Goal: Task Accomplishment & Management: Use online tool/utility

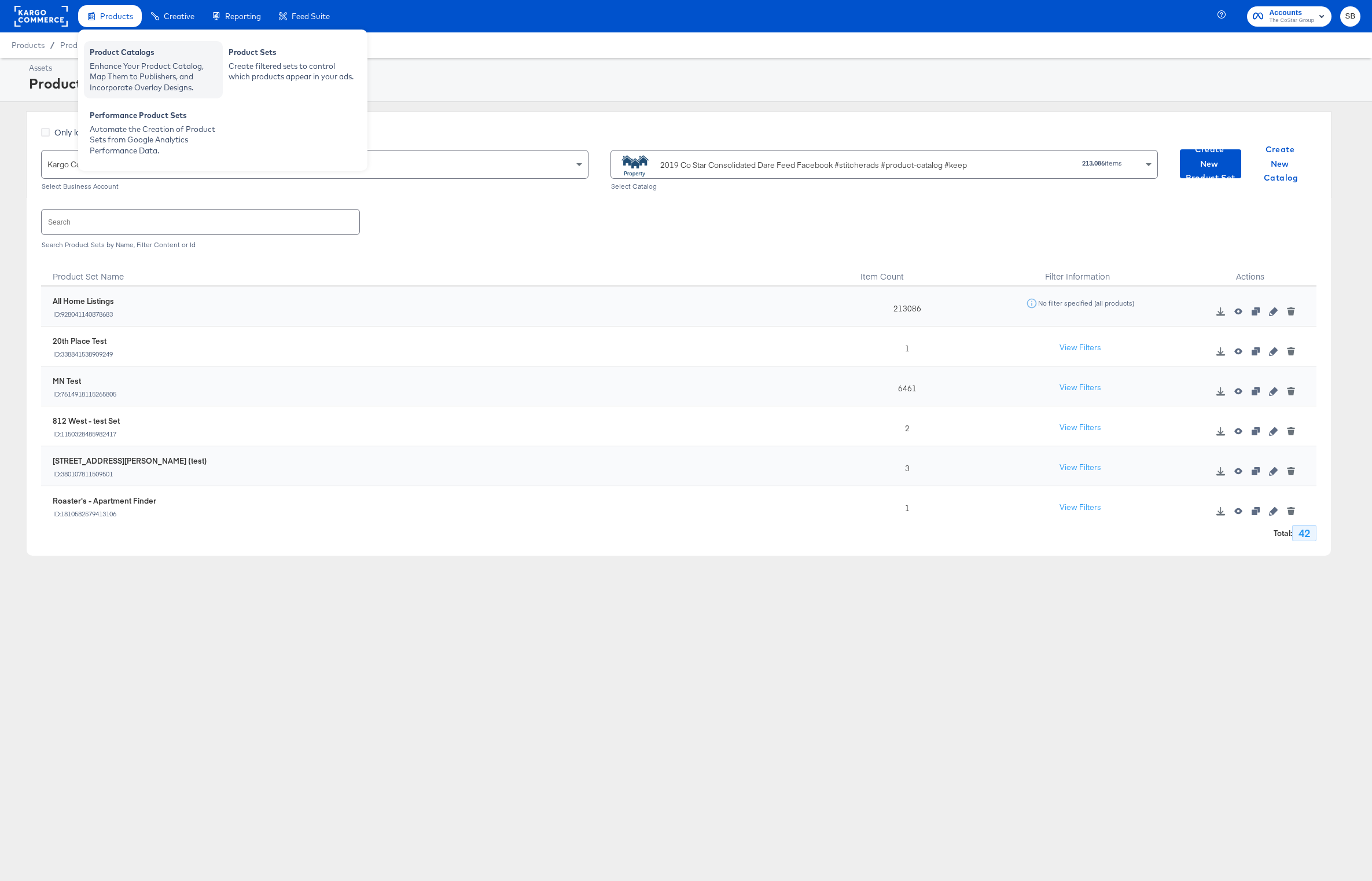
click at [113, 64] on div "Enhance Your Product Catalog, Map Them to Publishers, and Incorporate Overlay D…" at bounding box center [153, 77] width 128 height 32
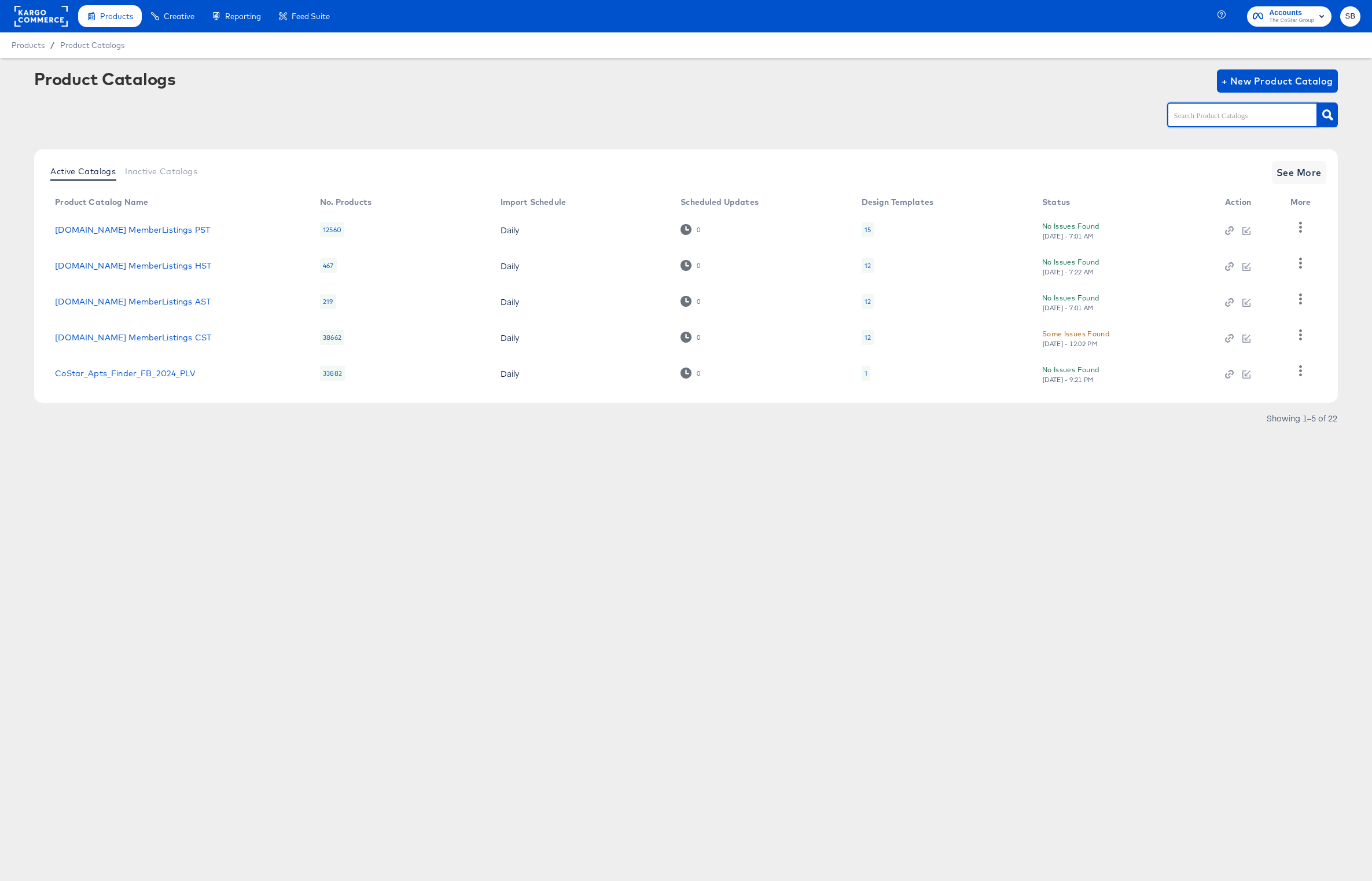
click at [1216, 119] on input "text" at bounding box center [1233, 116] width 123 height 14
type input "dare"
click at [126, 300] on link "Costar_Apt_FB_DARE_2024" at bounding box center [111, 300] width 113 height 9
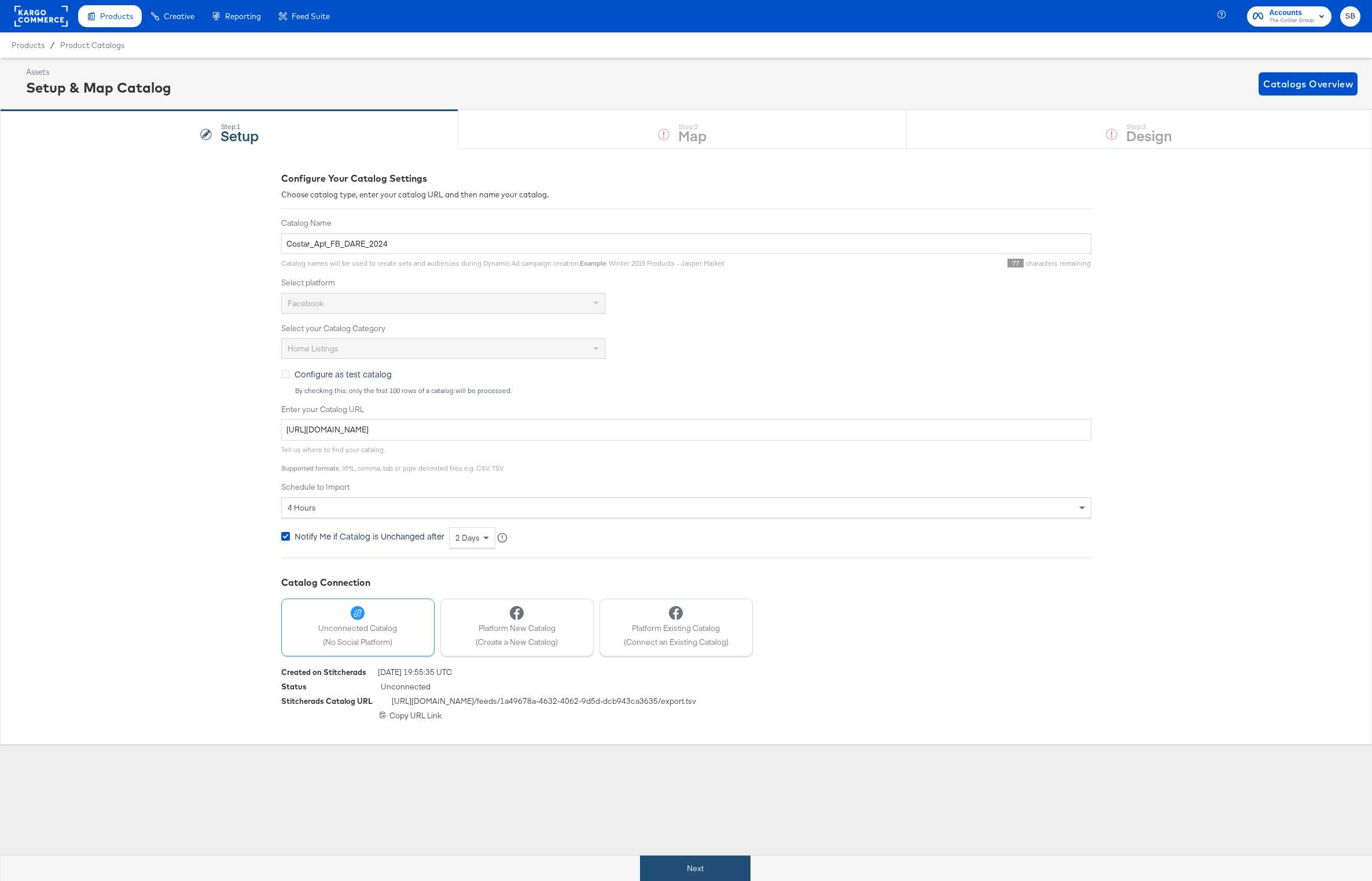
click at [712, 861] on button "Next" at bounding box center [695, 868] width 110 height 27
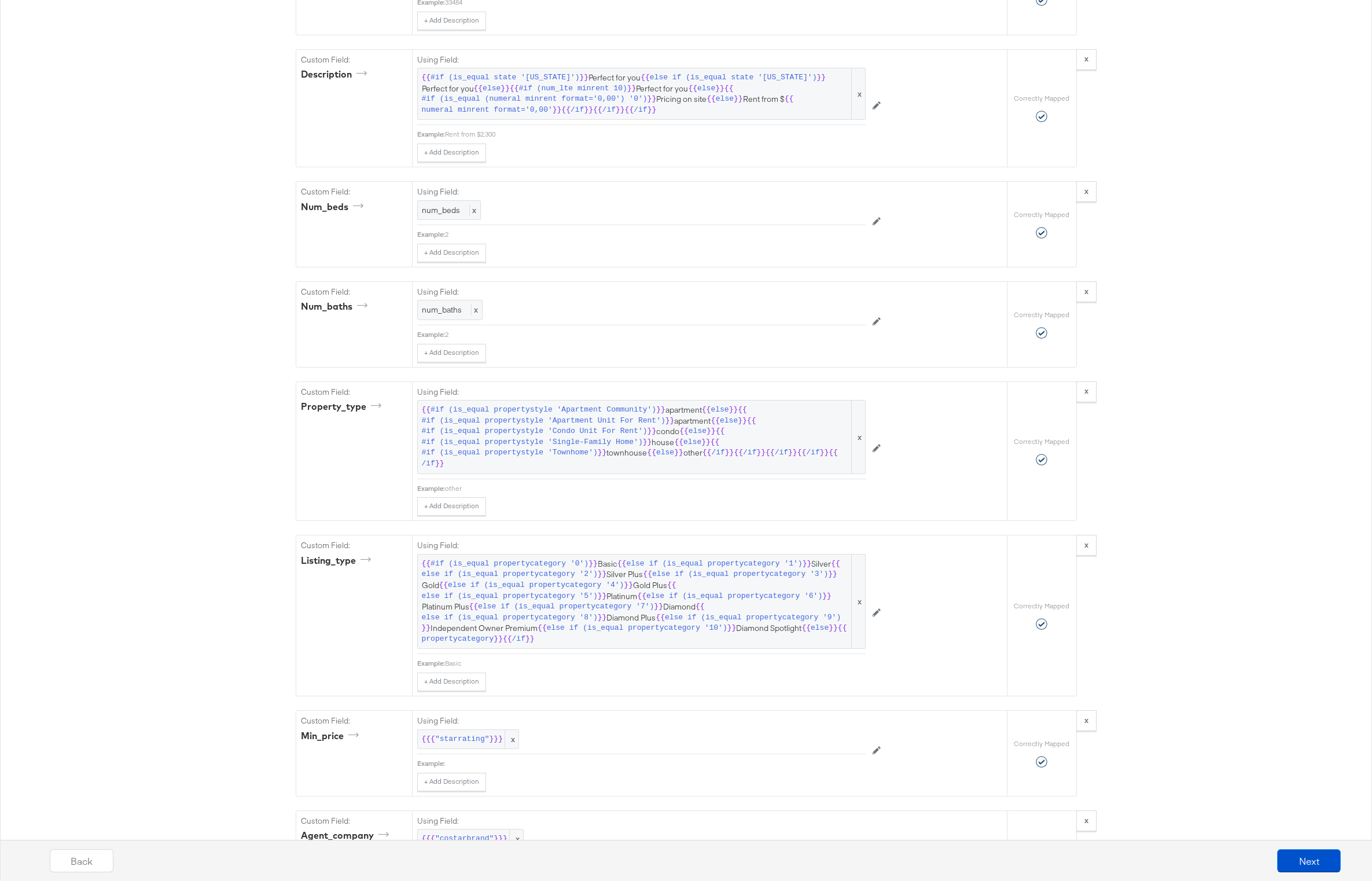
scroll to position [1834, 0]
click at [314, 561] on div "listing_type" at bounding box center [337, 558] width 74 height 14
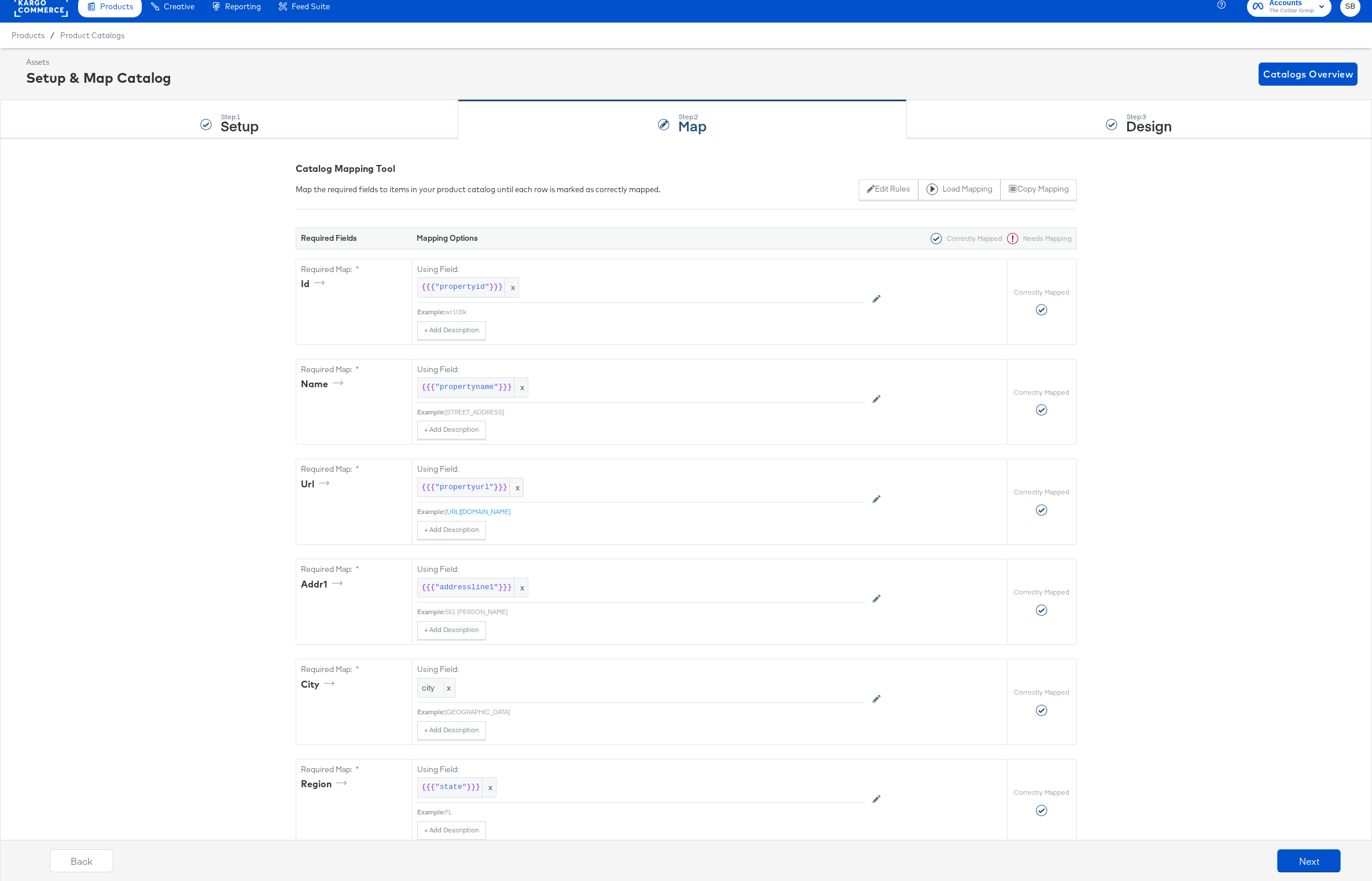
scroll to position [0, 0]
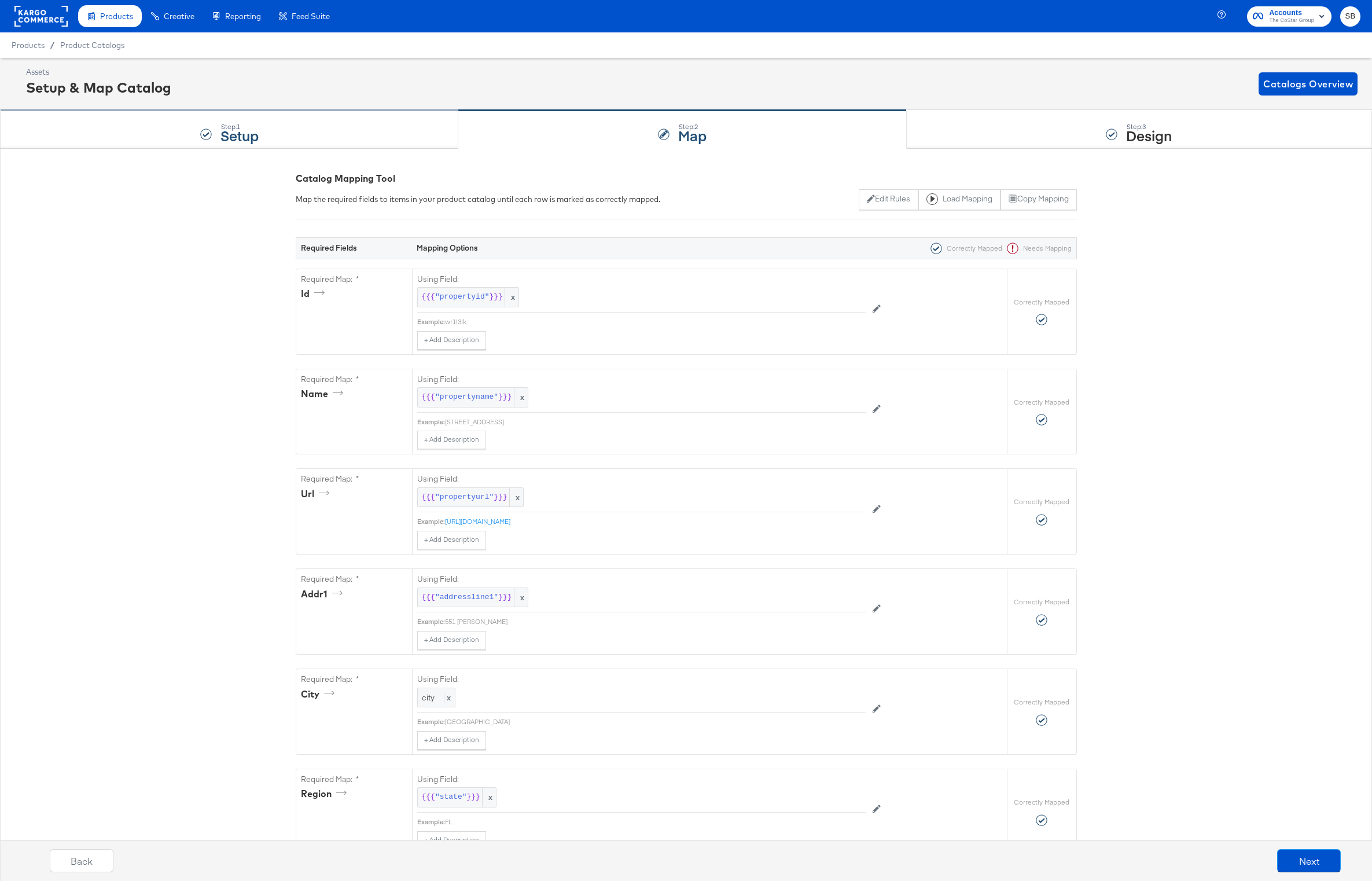
click at [210, 117] on div "Step: 1 Setup" at bounding box center [229, 129] width 458 height 38
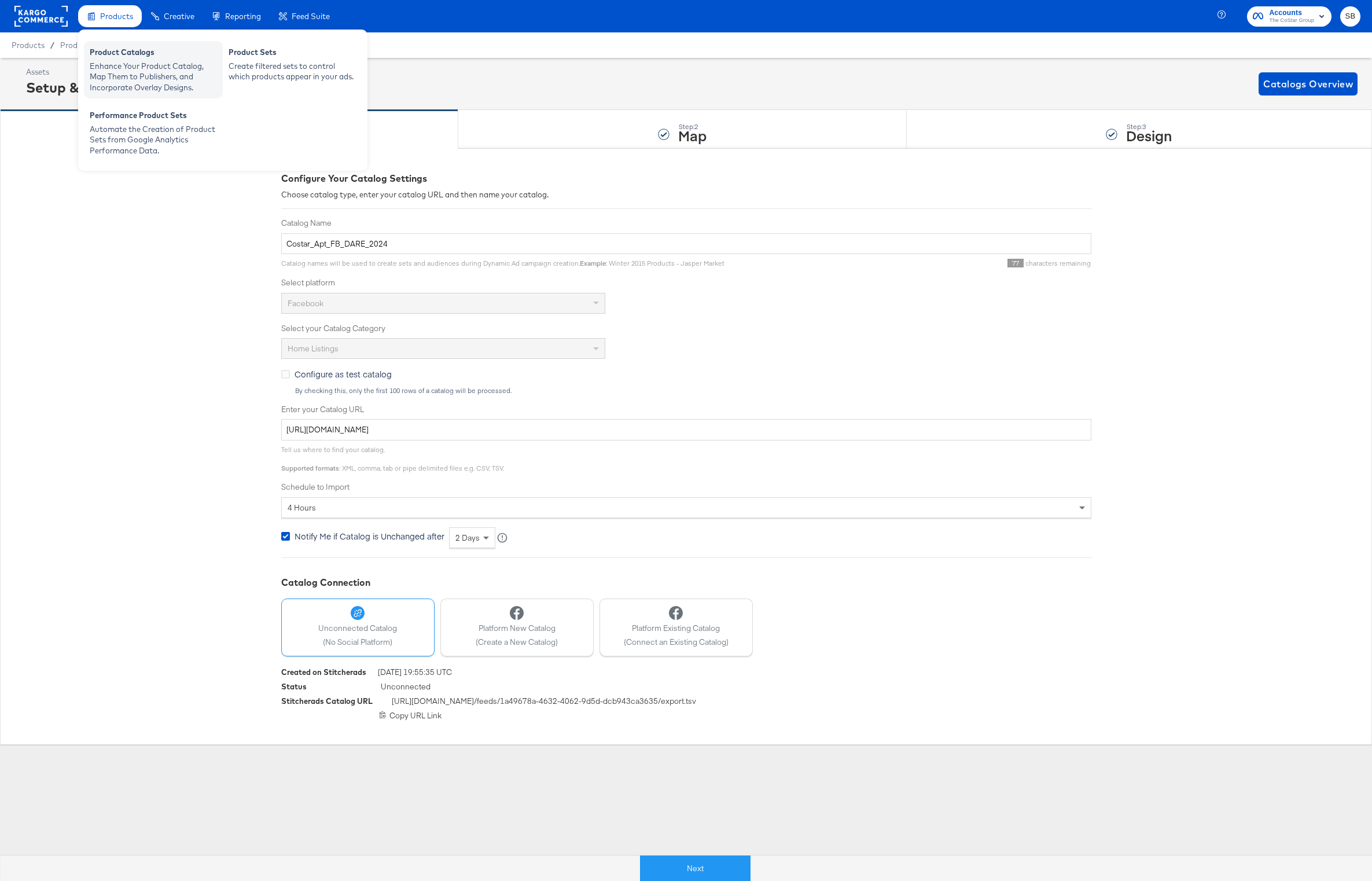
click at [121, 61] on div "Enhance Your Product Catalog, Map Them to Publishers, and Incorporate Overlay D…" at bounding box center [153, 77] width 128 height 32
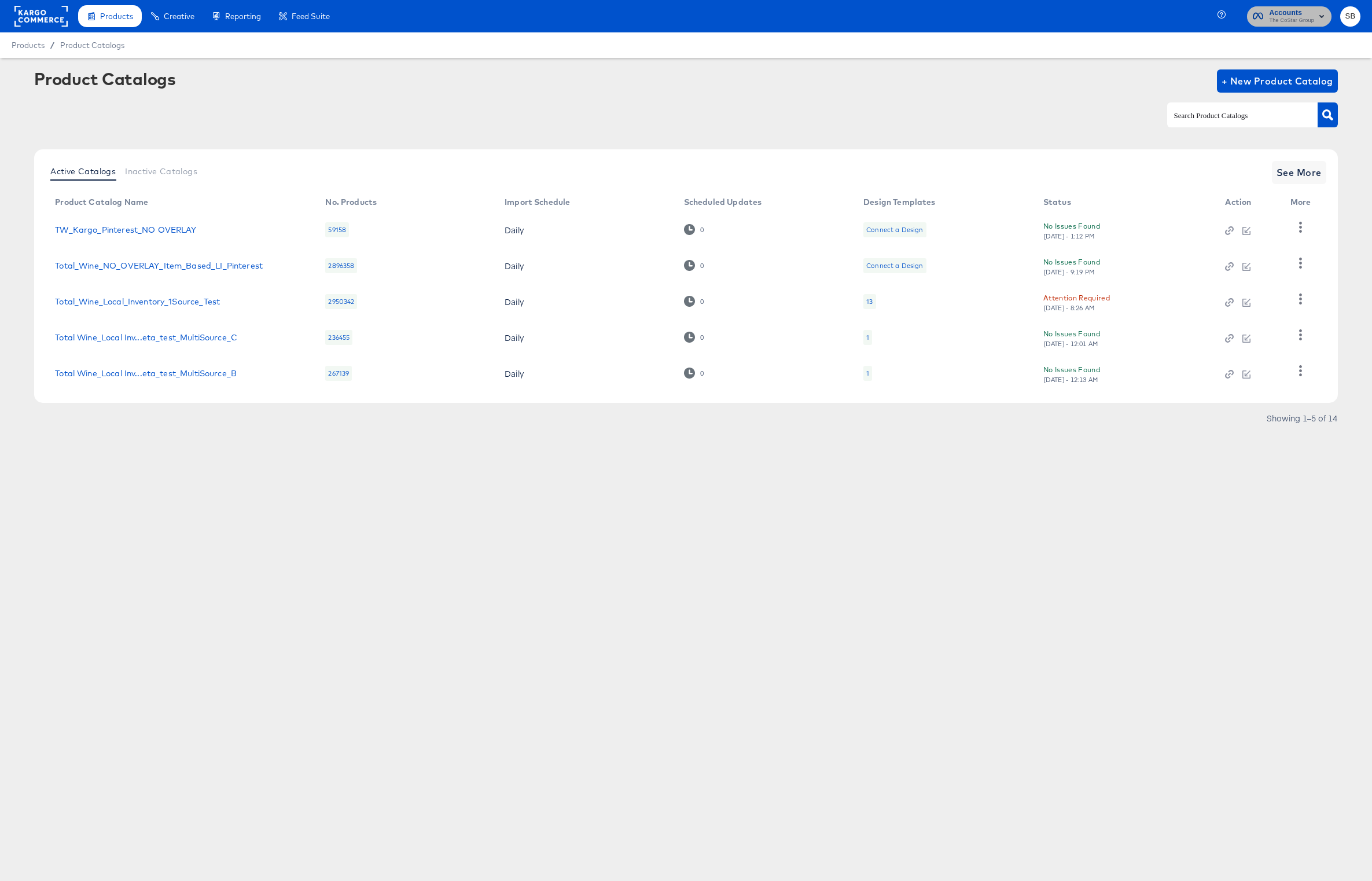
click at [1281, 24] on span "The CoStar Group" at bounding box center [1292, 20] width 45 height 9
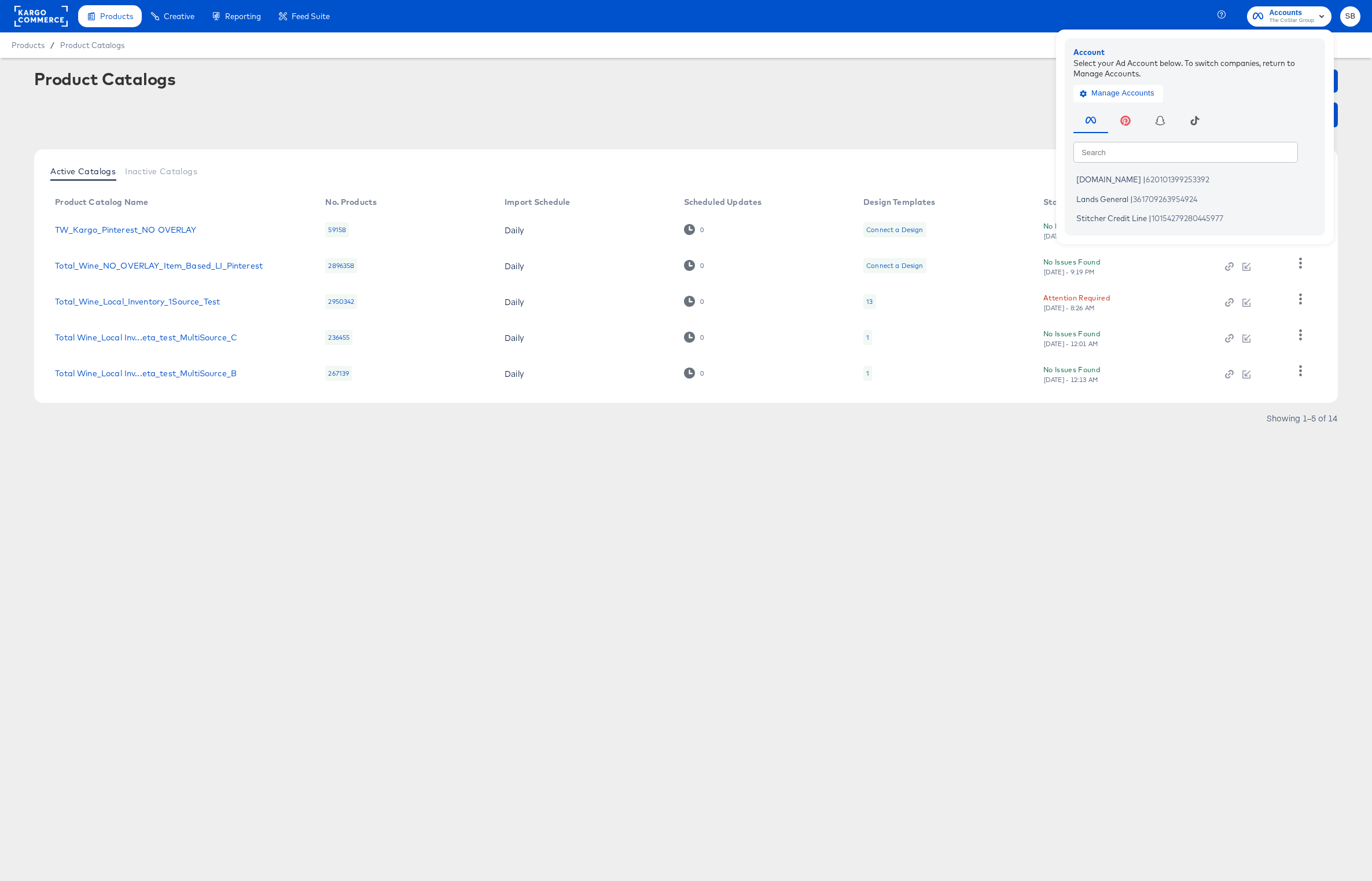
click at [832, 106] on div at bounding box center [686, 115] width 1303 height 27
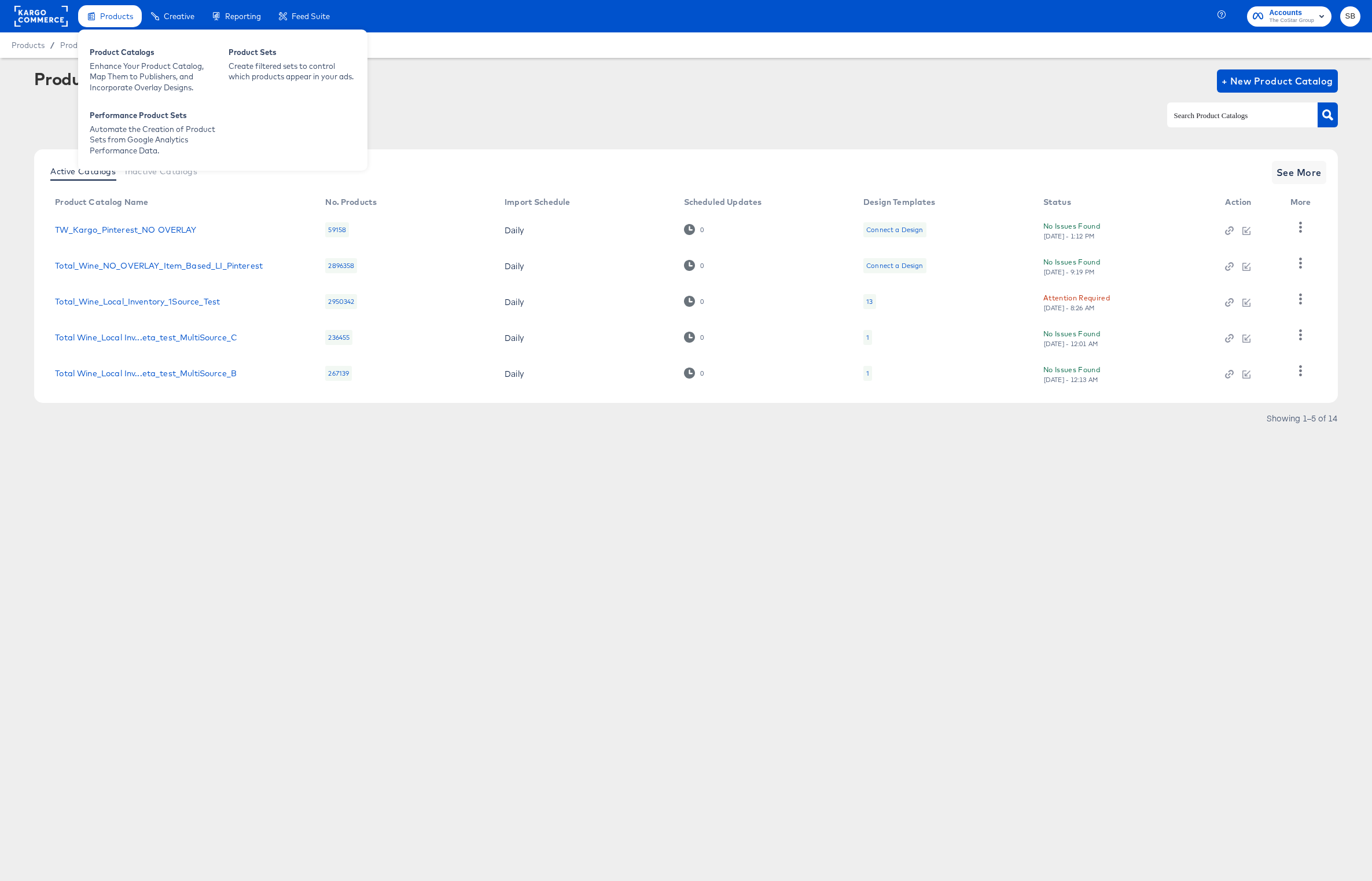
click at [80, 14] on div "Products" at bounding box center [110, 16] width 64 height 23
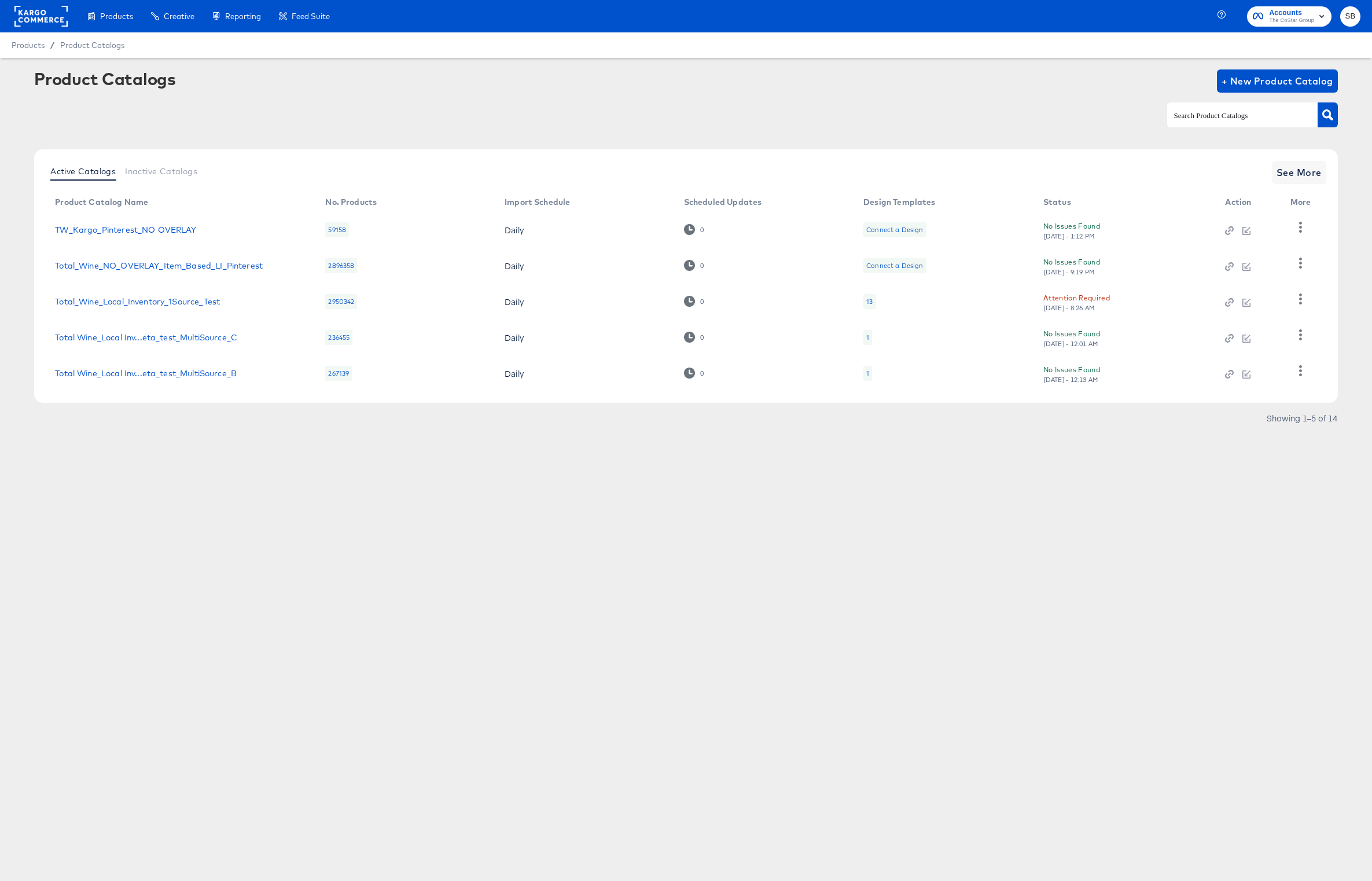
click at [32, 14] on rect at bounding box center [41, 16] width 53 height 21
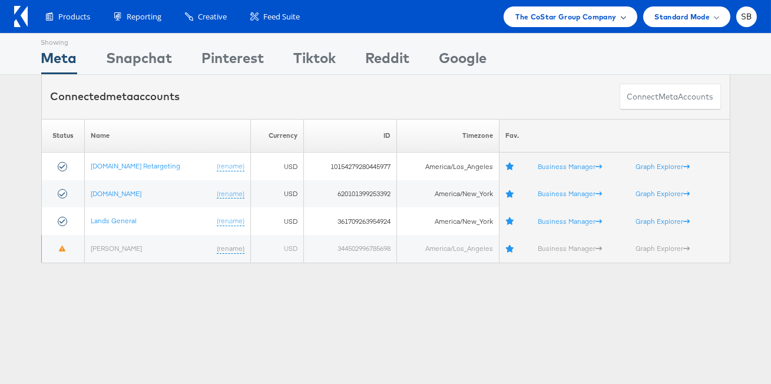
click at [582, 15] on span "The CoStar Group Company" at bounding box center [565, 17] width 101 height 12
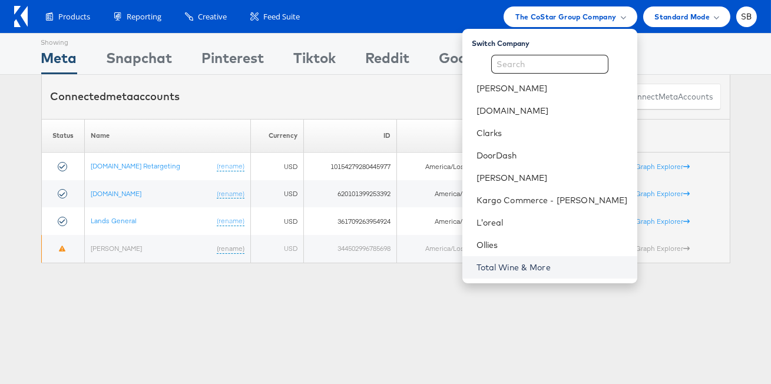
click at [549, 262] on link "Total Wine & More" at bounding box center [551, 267] width 151 height 12
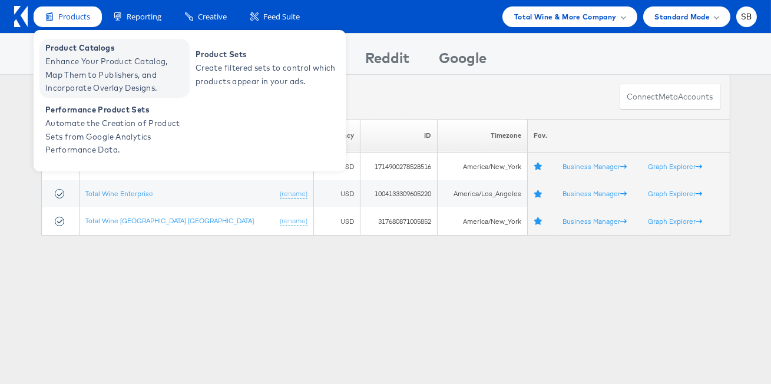
click at [86, 61] on span "Enhance Your Product Catalog, Map Them to Publishers, and Incorporate Overlay D…" at bounding box center [115, 75] width 141 height 40
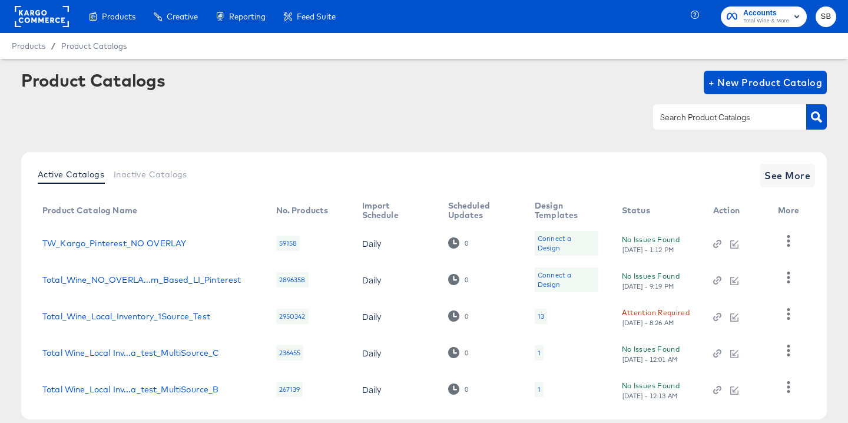
click at [729, 114] on input "text" at bounding box center [720, 118] width 125 height 14
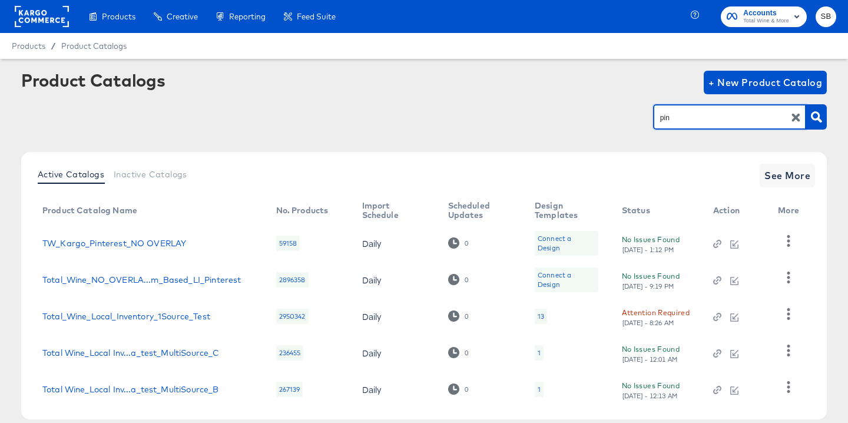
type input "pin"
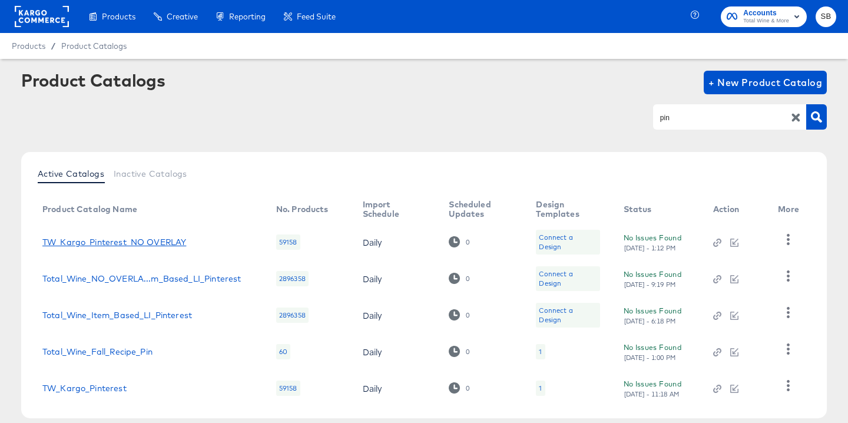
click at [132, 244] on link "TW_Kargo_Pinterest_NO OVERLAY" at bounding box center [114, 241] width 144 height 9
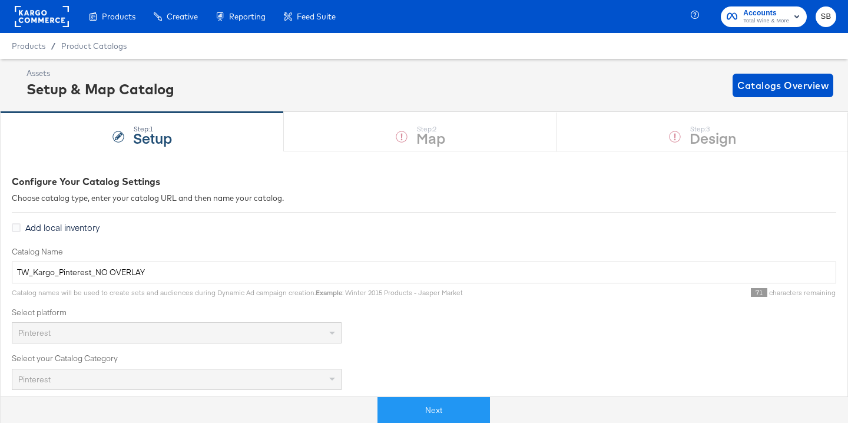
scroll to position [367, 0]
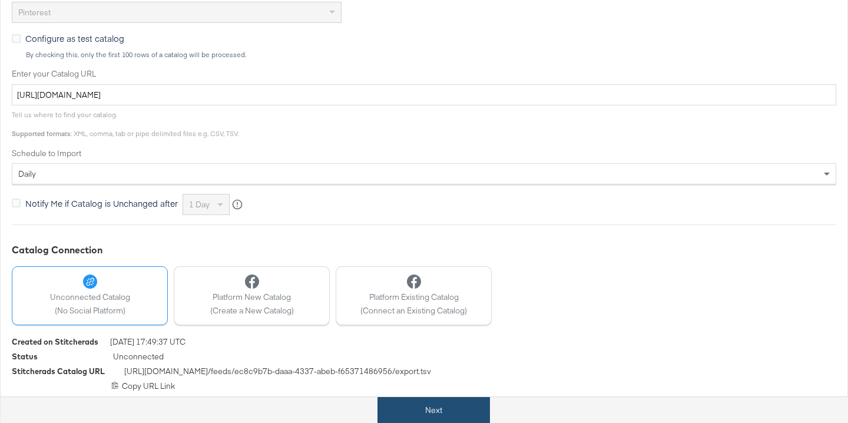
click at [449, 402] on button "Next" at bounding box center [434, 410] width 112 height 27
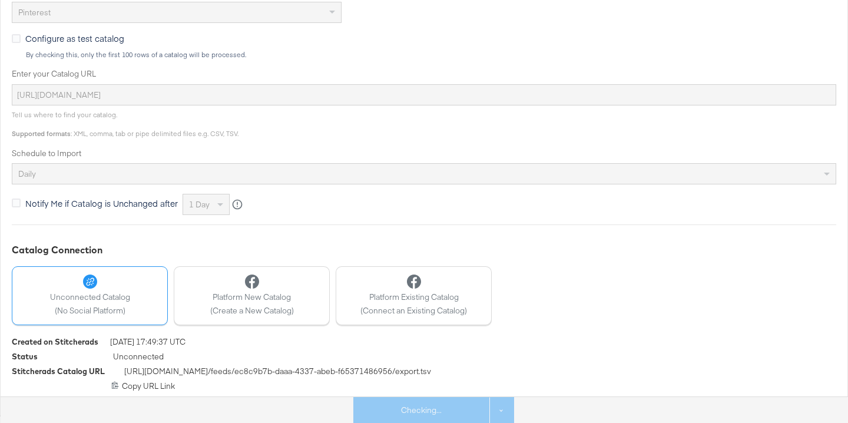
scroll to position [0, 0]
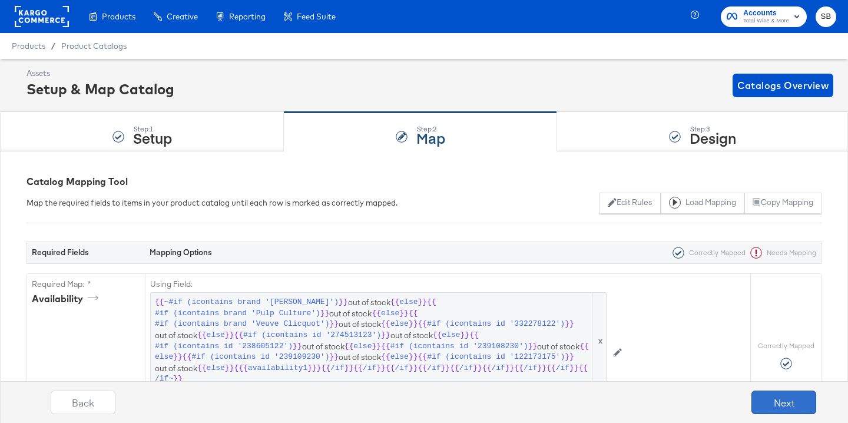
click at [799, 402] on button "Next" at bounding box center [783, 402] width 65 height 24
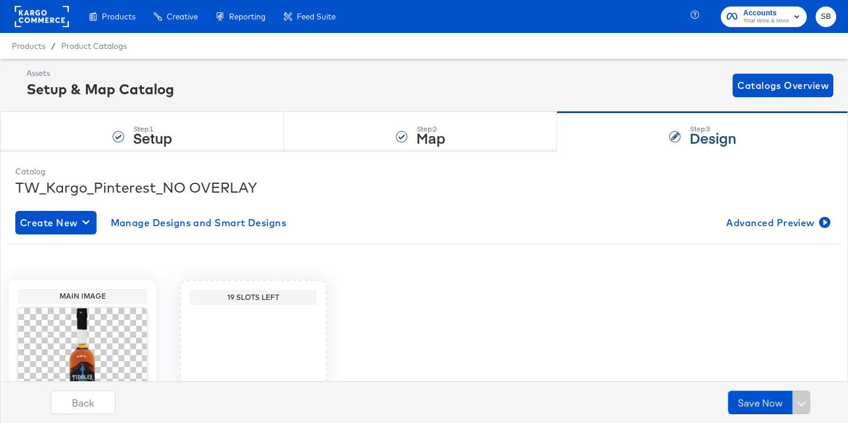
scroll to position [138, 0]
